Goal: Contribute content

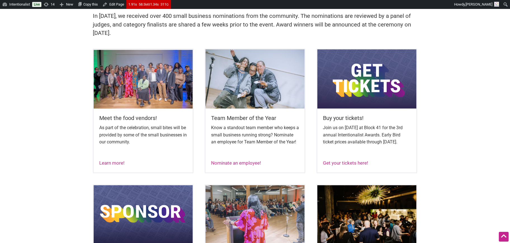
scroll to position [208, 0]
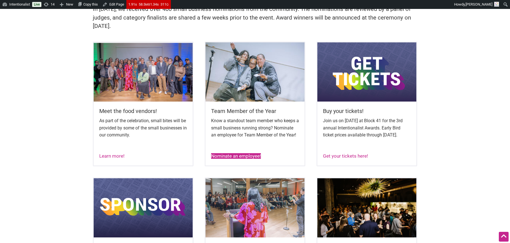
click at [222, 159] on link "Nominate an employee!" at bounding box center [236, 156] width 50 height 6
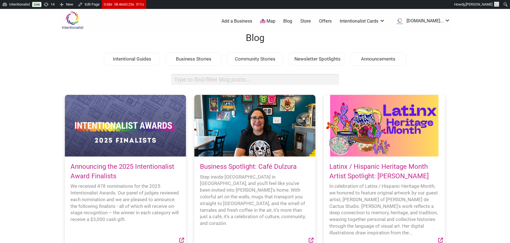
click at [131, 117] on div at bounding box center [125, 126] width 121 height 62
click at [97, 174] on link "Announcing the 2025 Intentionalist Award Finalists" at bounding box center [122, 171] width 104 height 17
click at [82, 176] on link "Announcing the 2025 Intentionalist Award Finalists" at bounding box center [122, 171] width 104 height 17
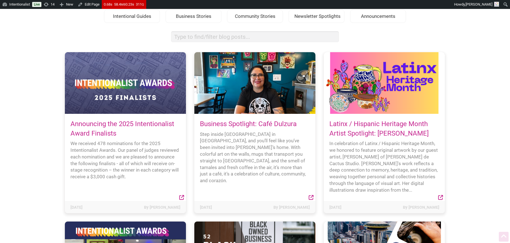
scroll to position [43, 0]
click at [182, 197] on icon at bounding box center [181, 197] width 5 height 5
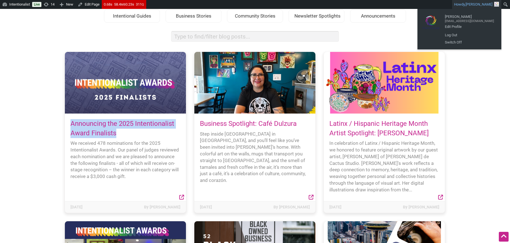
drag, startPoint x: 102, startPoint y: 122, endPoint x: 491, endPoint y: 3, distance: 407.0
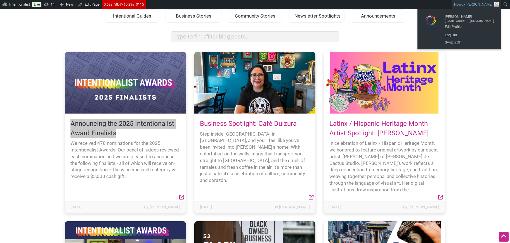
click at [0, 0] on body "× Menu 0 Add a Business Map Blog Store Offers Intentionalist Cards Buy Black Ca…" at bounding box center [255, 87] width 510 height 243
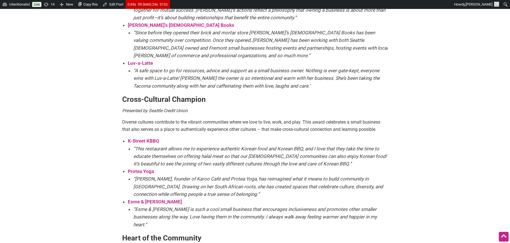
scroll to position [552, 0]
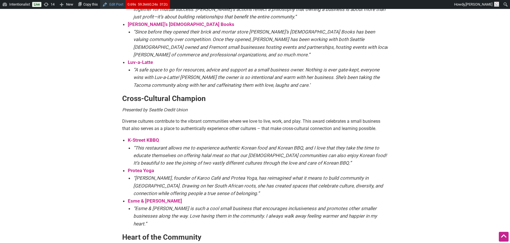
click at [119, 2] on link "Edit Post" at bounding box center [112, 4] width 25 height 9
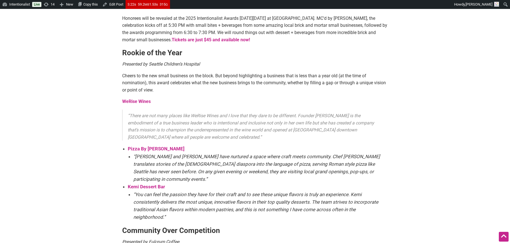
scroll to position [275, 0]
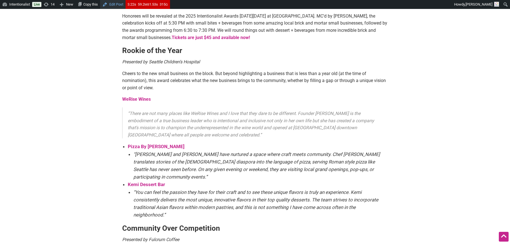
click at [117, 2] on link "Edit Post" at bounding box center [112, 4] width 25 height 9
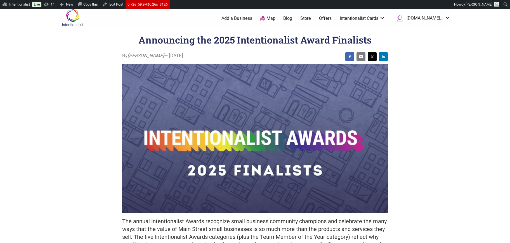
scroll to position [11, 0]
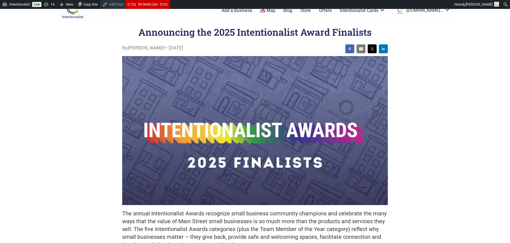
click at [118, 3] on link "Edit Post" at bounding box center [112, 4] width 25 height 9
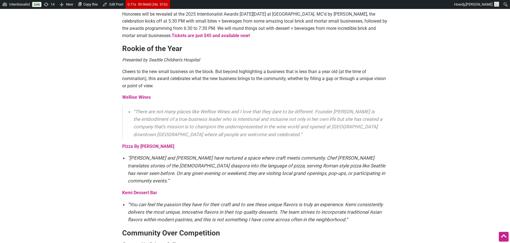
scroll to position [280, 0]
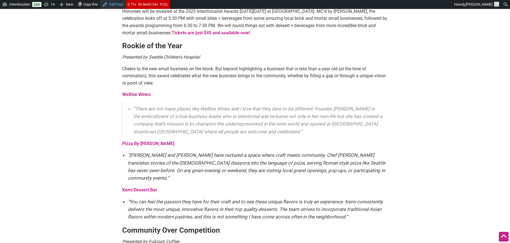
click at [118, 5] on link "Edit Post" at bounding box center [112, 4] width 25 height 9
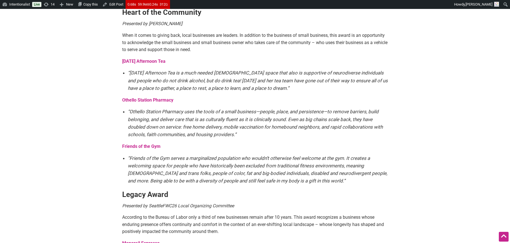
scroll to position [846, 0]
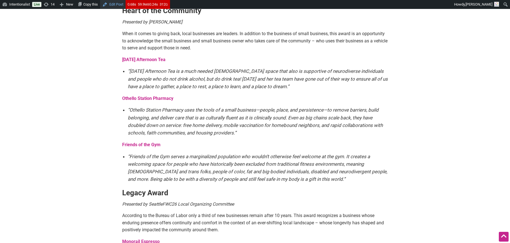
click at [115, 4] on link "Edit Post" at bounding box center [112, 4] width 25 height 9
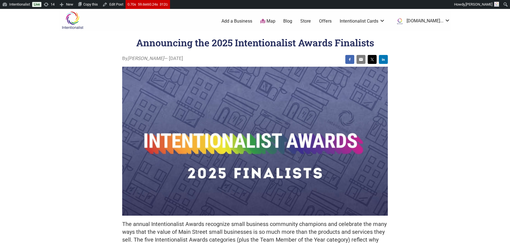
click at [67, 17] on img at bounding box center [72, 20] width 27 height 18
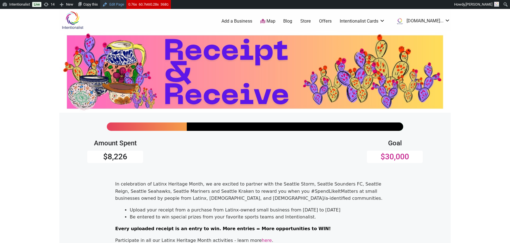
click at [120, 4] on link "Edit Page" at bounding box center [113, 4] width 26 height 9
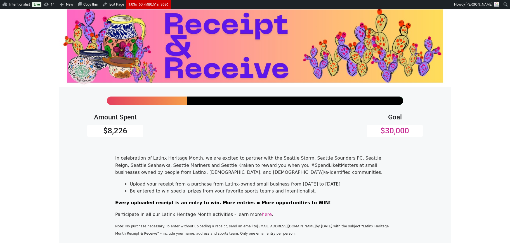
scroll to position [26, 0]
click at [119, 3] on link "Edit Page" at bounding box center [113, 4] width 26 height 9
